Goal: Navigation & Orientation: Find specific page/section

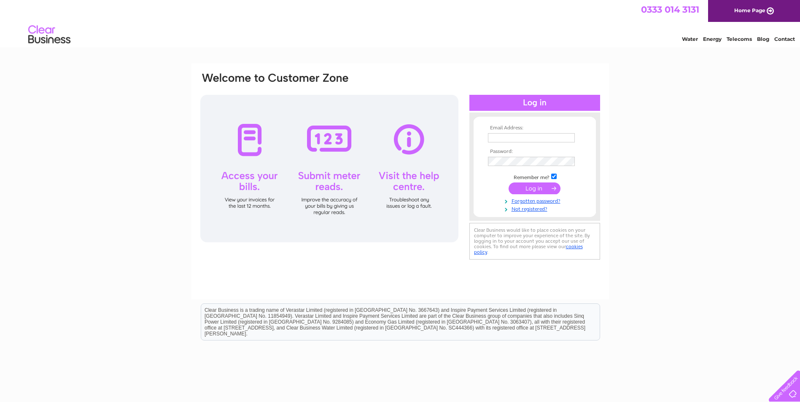
type input "[EMAIL_ADDRESS][DOMAIN_NAME]"
click at [520, 186] on input "submit" at bounding box center [534, 189] width 52 height 12
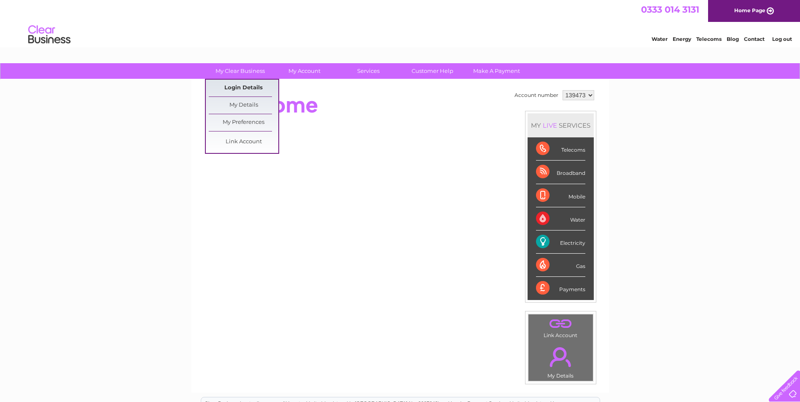
click at [244, 88] on link "Login Details" at bounding box center [244, 88] width 70 height 17
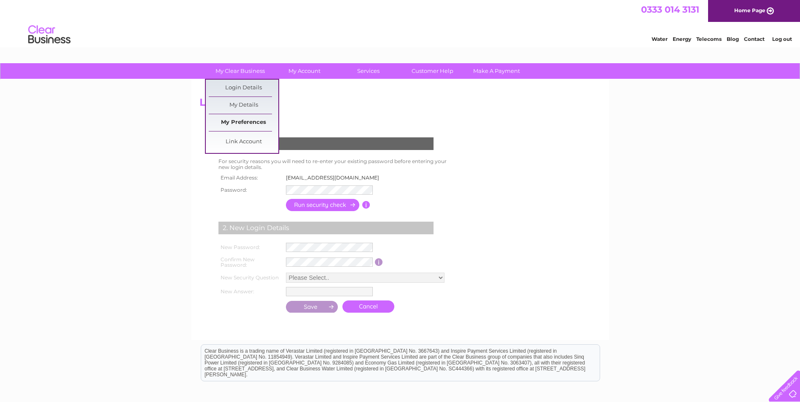
click at [244, 123] on link "My Preferences" at bounding box center [244, 122] width 70 height 17
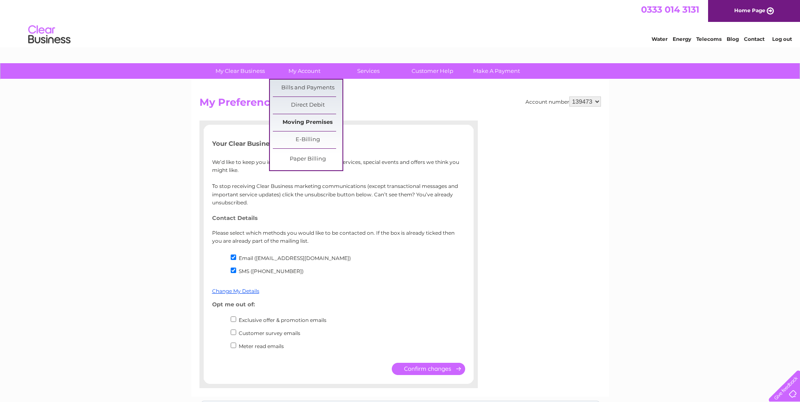
click at [315, 124] on link "Moving Premises" at bounding box center [308, 122] width 70 height 17
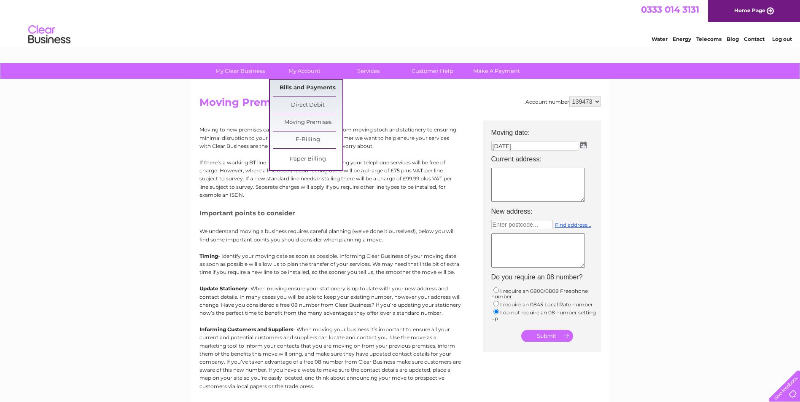
click at [311, 86] on link "Bills and Payments" at bounding box center [308, 88] width 70 height 17
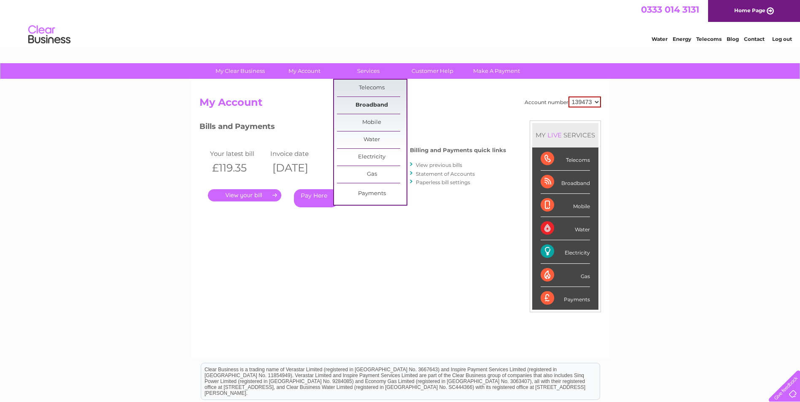
click at [374, 103] on link "Broadband" at bounding box center [372, 105] width 70 height 17
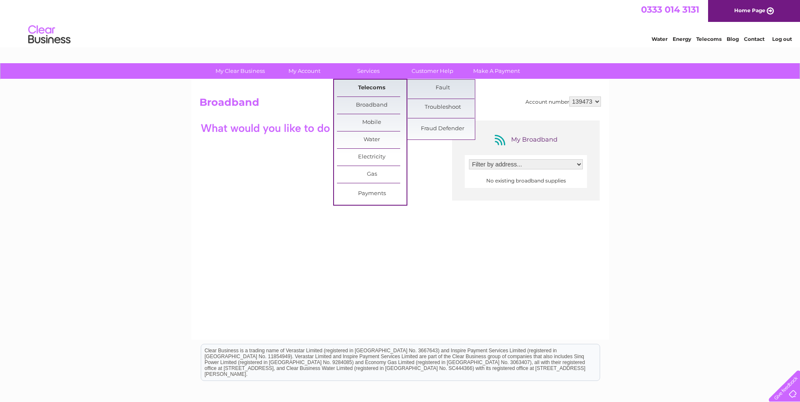
click at [372, 85] on link "Telecoms" at bounding box center [372, 88] width 70 height 17
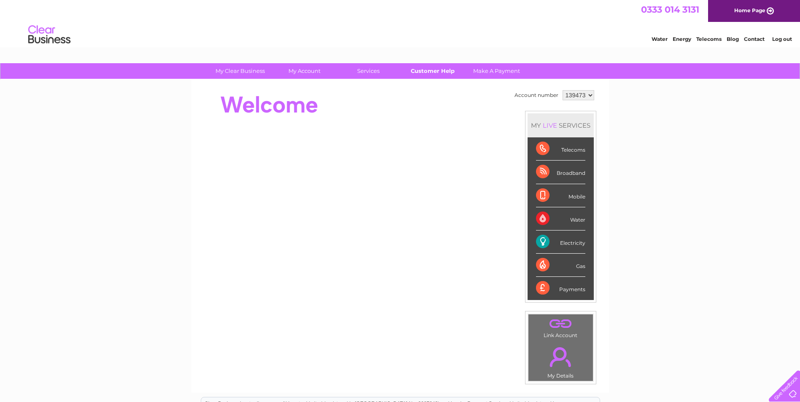
click at [443, 69] on link "Customer Help" at bounding box center [432, 71] width 70 height 16
